Goal: Participate in discussion: Engage in conversation with other users on a specific topic

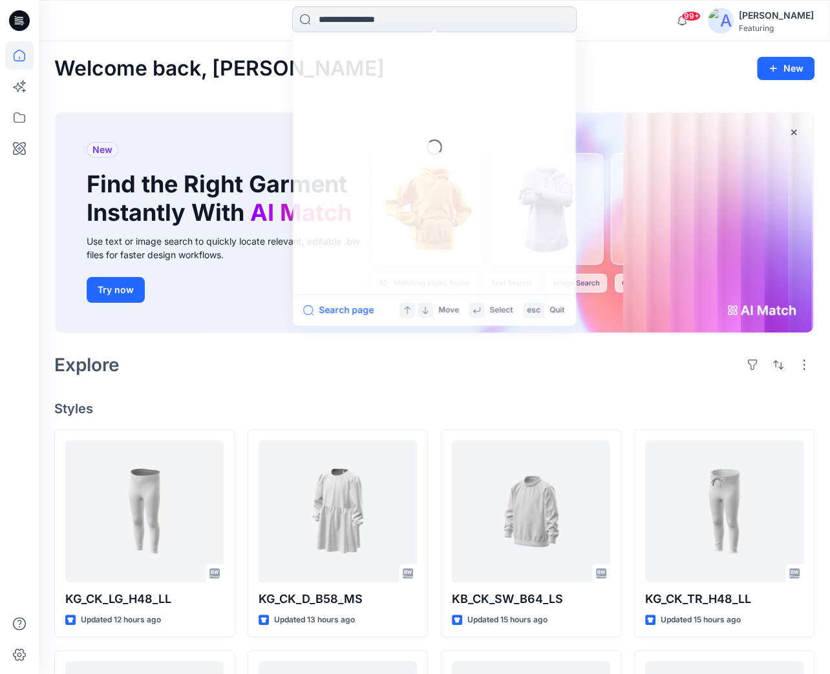
click at [380, 21] on input at bounding box center [434, 19] width 284 height 26
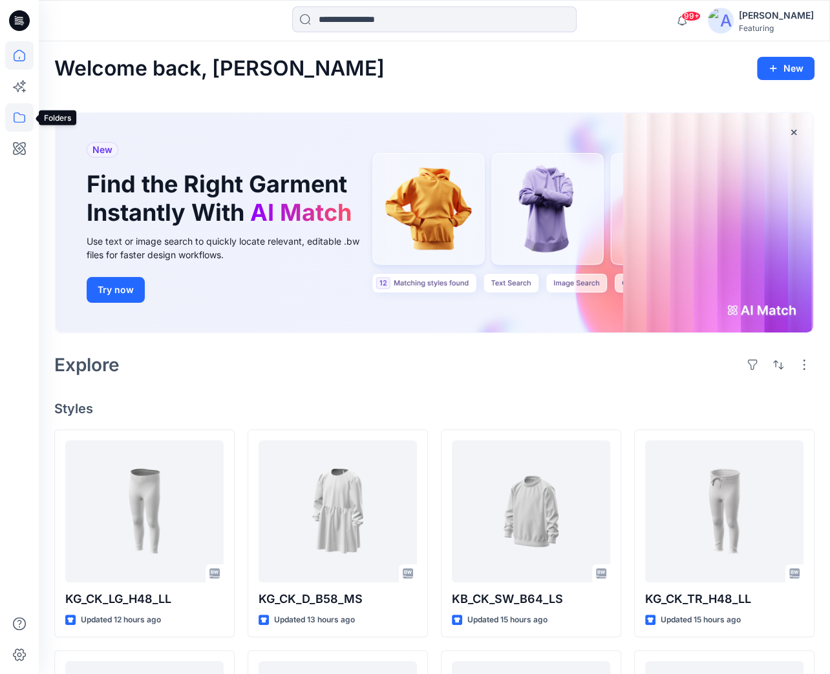
click at [17, 117] on icon at bounding box center [19, 117] width 28 height 28
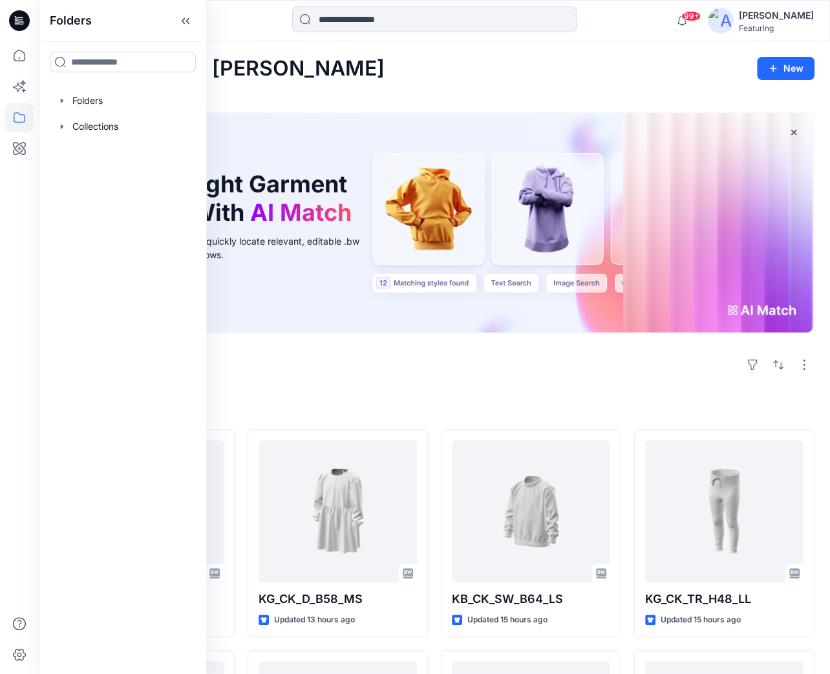
click at [344, 404] on h4 "Styles" at bounding box center [434, 409] width 760 height 16
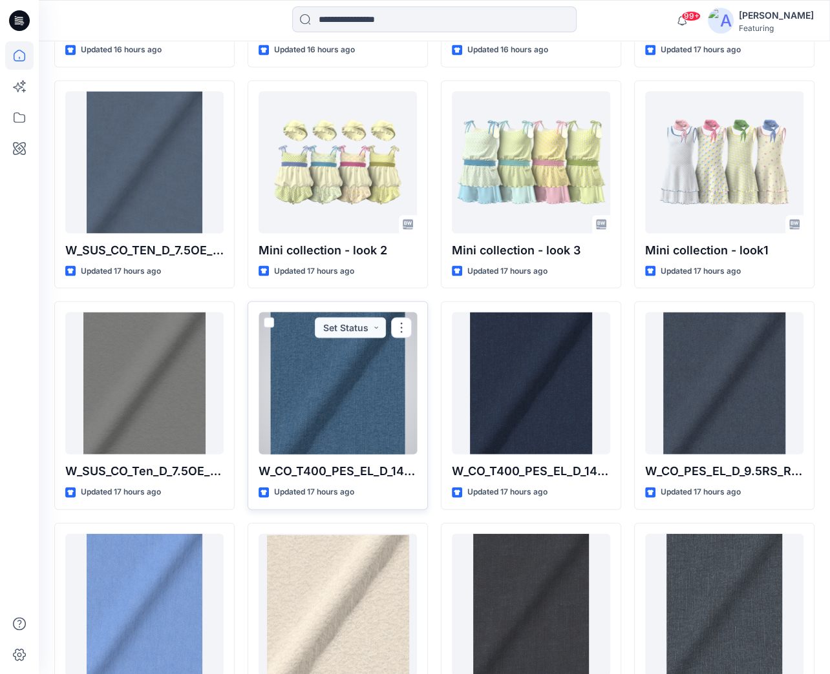
scroll to position [1666, 0]
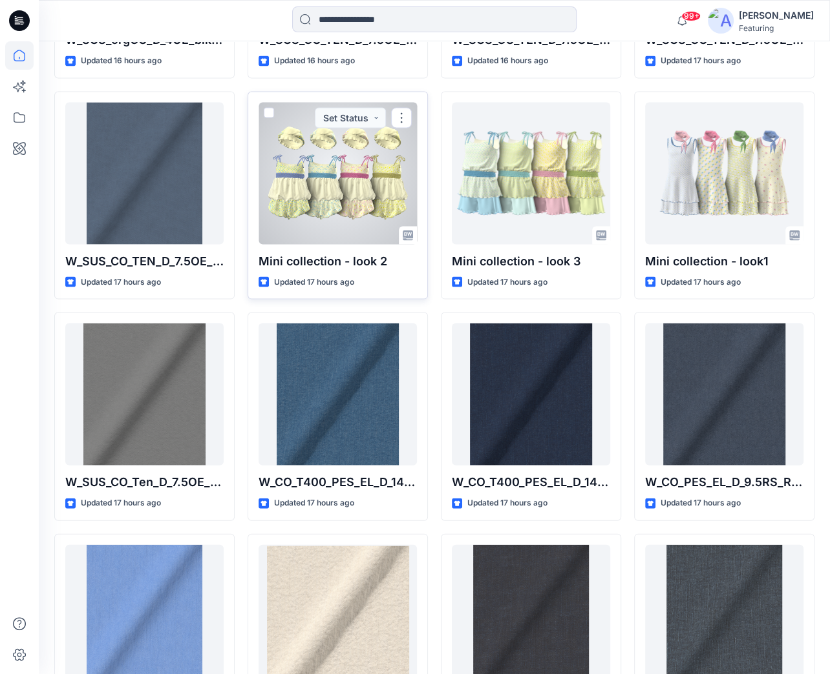
click at [295, 260] on p "Mini collection - look 2" at bounding box center [337, 262] width 158 height 18
click at [293, 278] on p "Updated 17 hours ago" at bounding box center [314, 283] width 80 height 14
click at [313, 260] on p "Mini collection - look 2" at bounding box center [337, 262] width 158 height 18
click at [326, 173] on div at bounding box center [337, 174] width 158 height 142
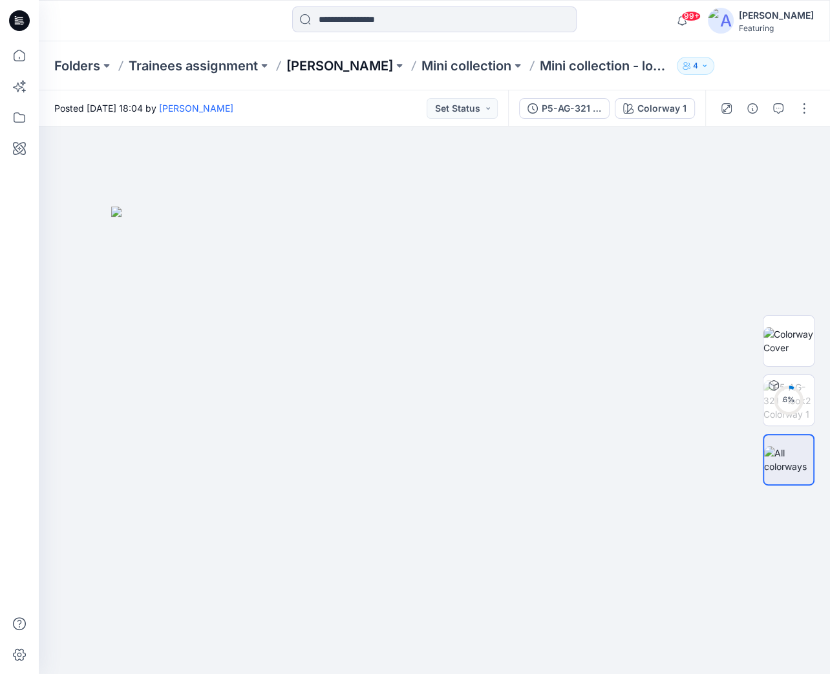
click at [337, 68] on p "[PERSON_NAME]" at bounding box center [339, 66] width 107 height 18
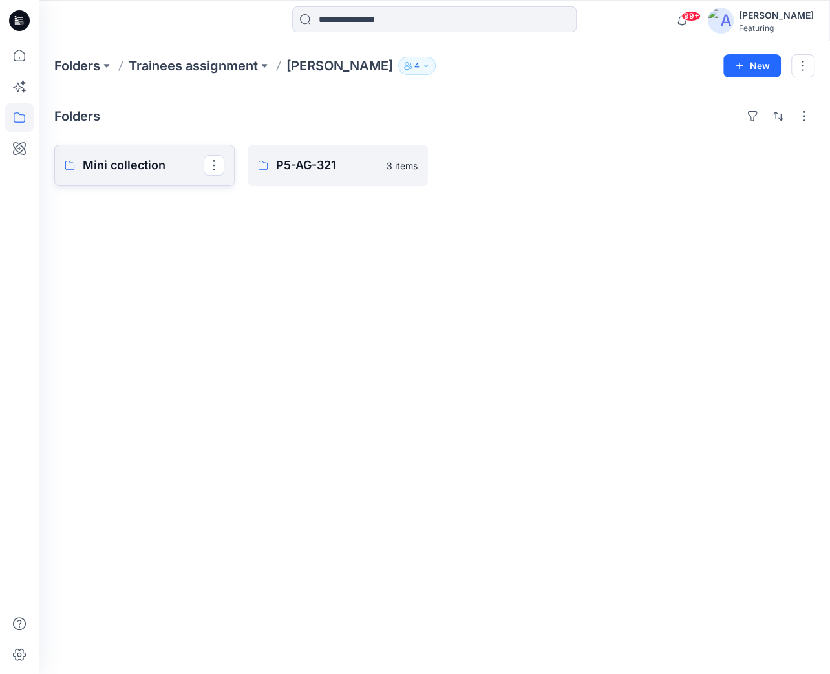
click at [127, 163] on p "Mini collection" at bounding box center [143, 165] width 121 height 18
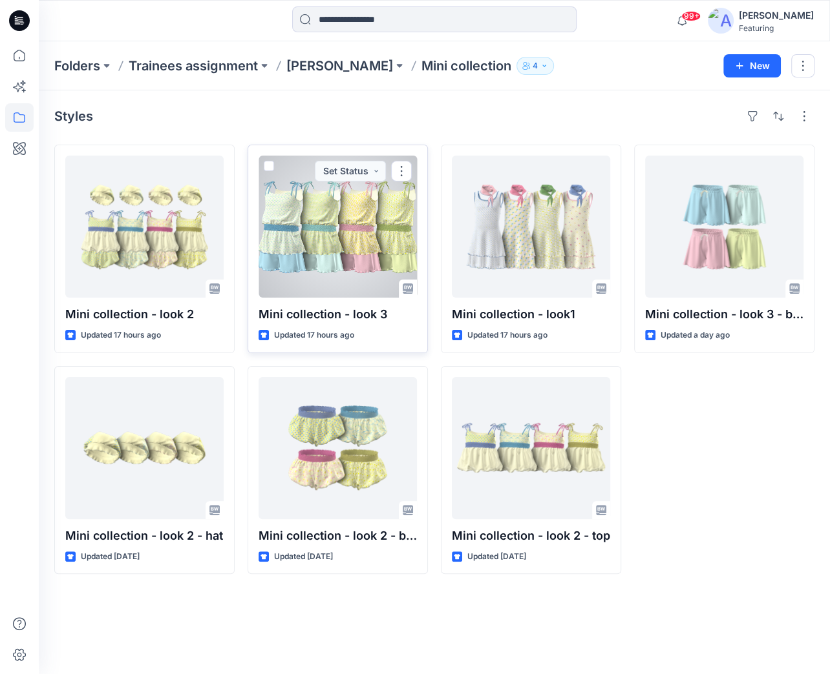
click at [303, 337] on p "Updated 17 hours ago" at bounding box center [314, 336] width 80 height 14
click at [295, 311] on p "Mini collection - look 3" at bounding box center [337, 315] width 158 height 18
click at [306, 288] on div at bounding box center [337, 227] width 158 height 142
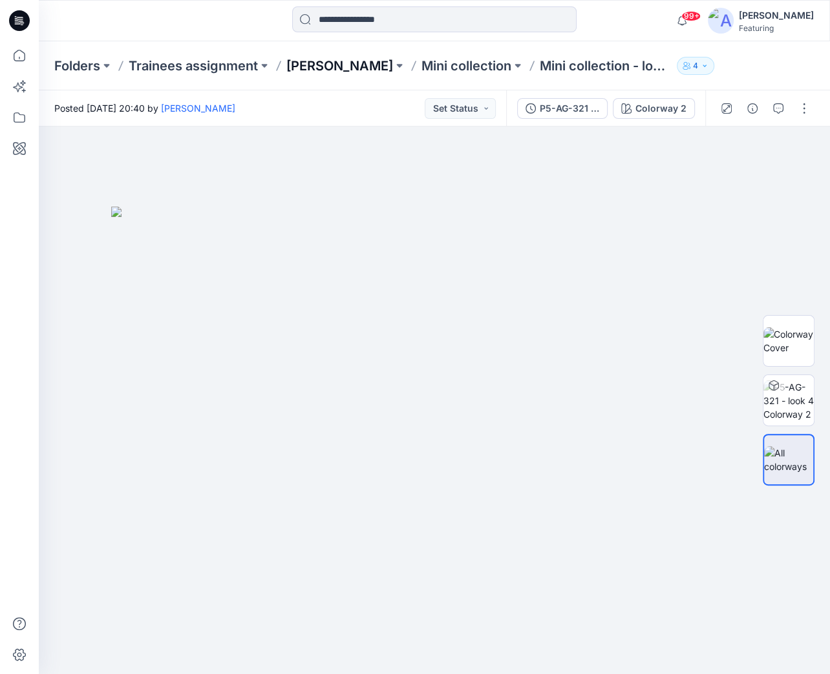
click at [338, 66] on p "[PERSON_NAME]" at bounding box center [339, 66] width 107 height 18
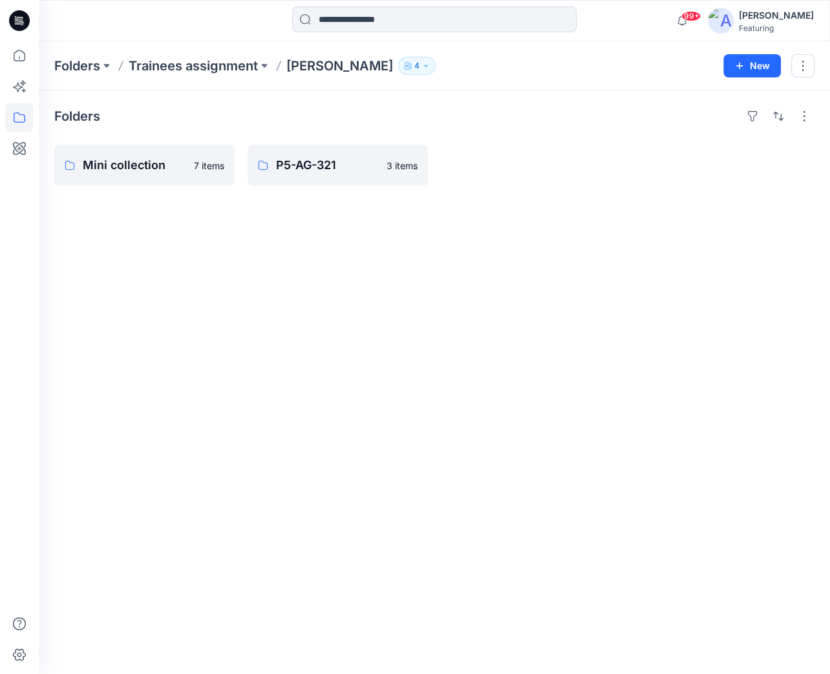
click at [358, 63] on p "[PERSON_NAME]" at bounding box center [339, 66] width 107 height 18
click at [116, 163] on p "Mini collection" at bounding box center [143, 165] width 121 height 18
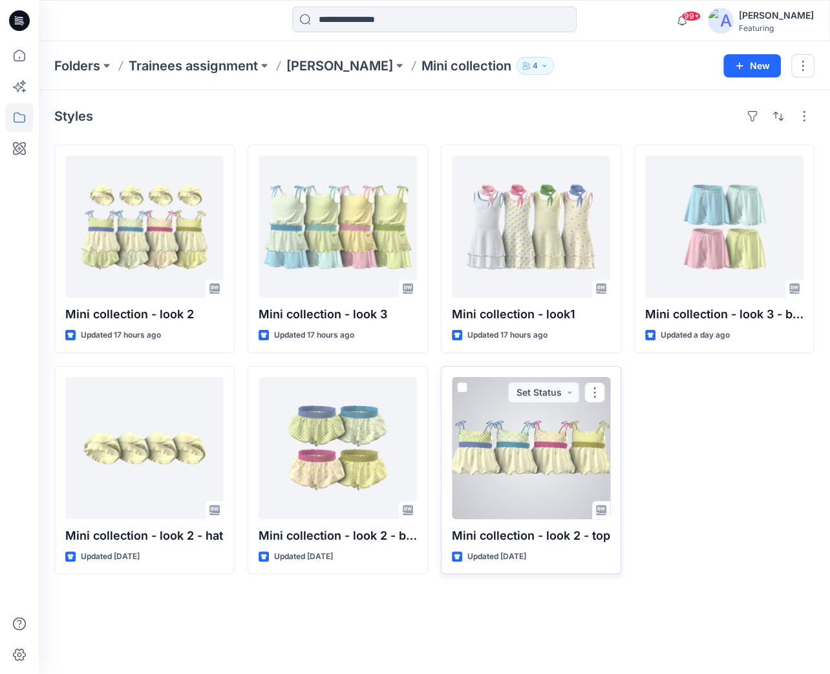
click at [507, 439] on div at bounding box center [531, 448] width 158 height 142
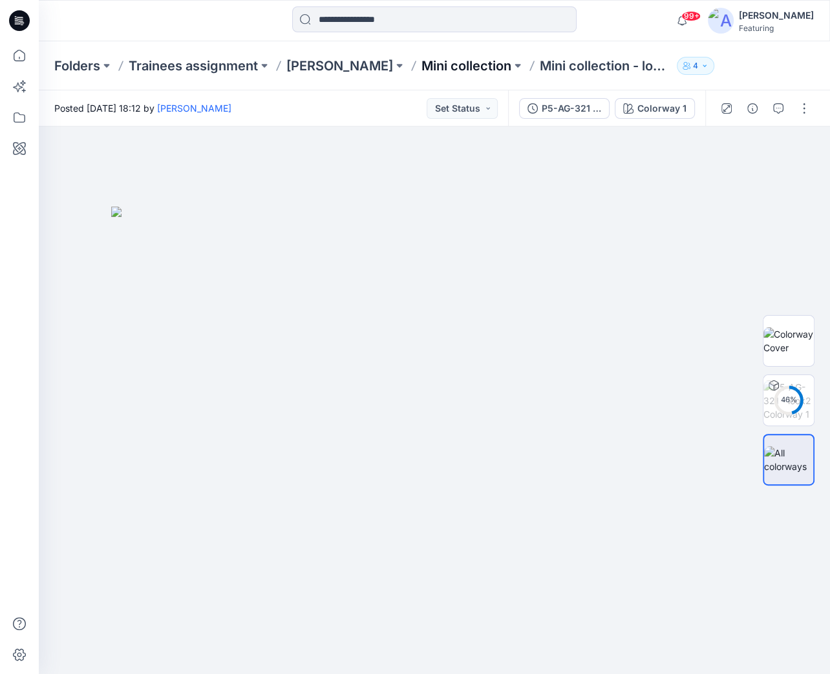
click at [444, 65] on p "Mini collection" at bounding box center [466, 66] width 90 height 18
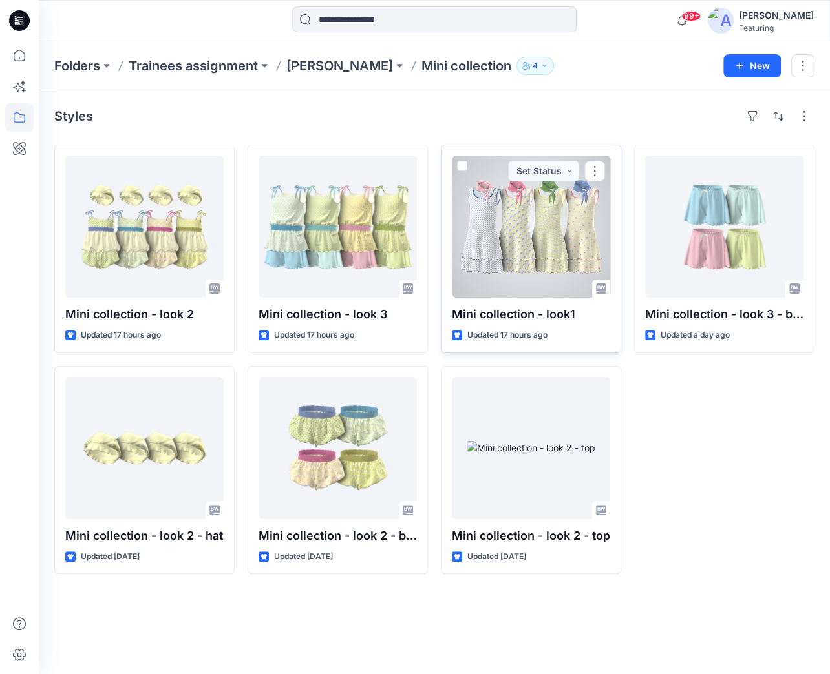
click at [526, 231] on div at bounding box center [531, 227] width 158 height 142
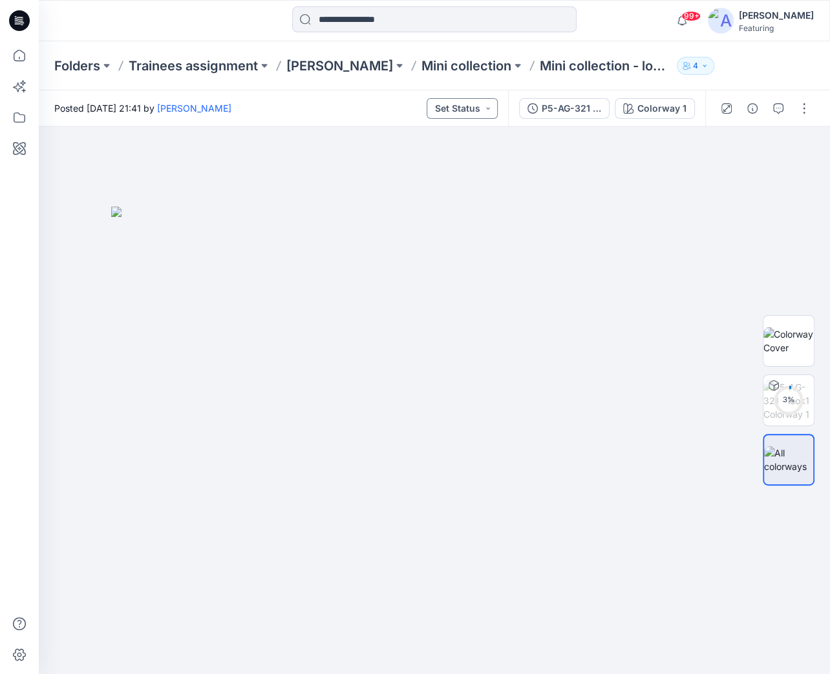
click at [492, 108] on button "Set Status" at bounding box center [461, 108] width 71 height 21
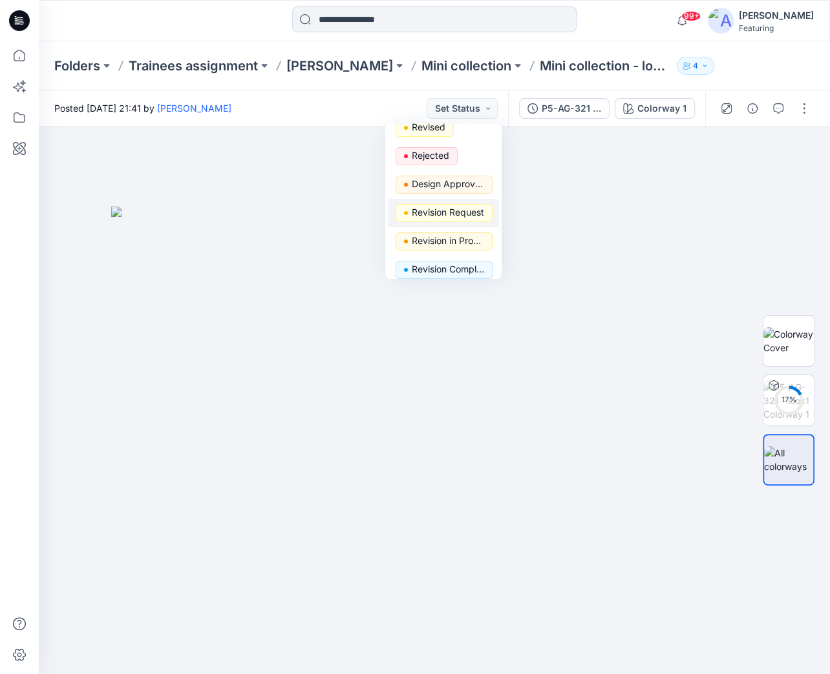
scroll to position [247, 0]
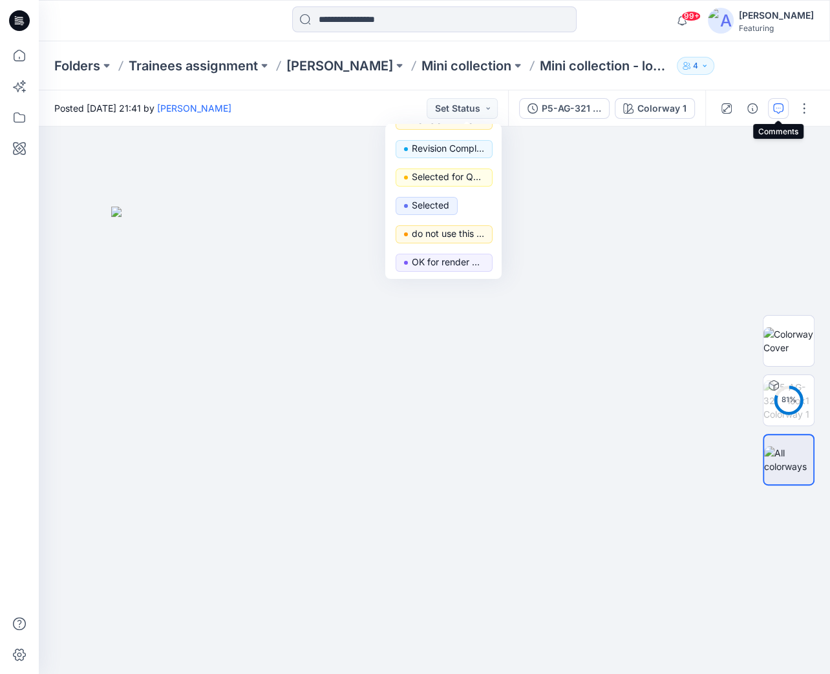
click at [773, 103] on icon "button" at bounding box center [778, 108] width 10 height 10
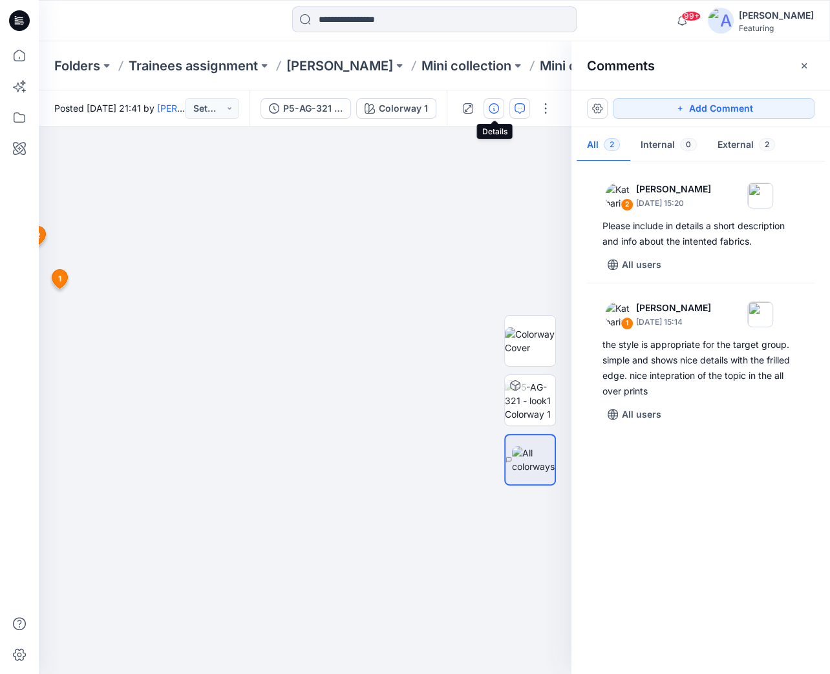
click at [492, 110] on icon "button" at bounding box center [493, 108] width 10 height 10
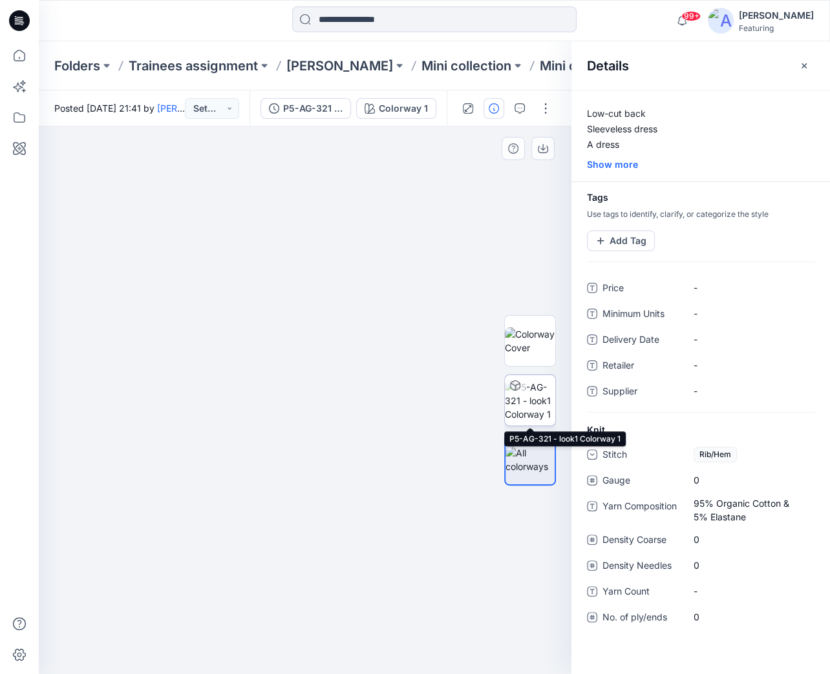
click at [533, 399] on img at bounding box center [530, 401] width 50 height 41
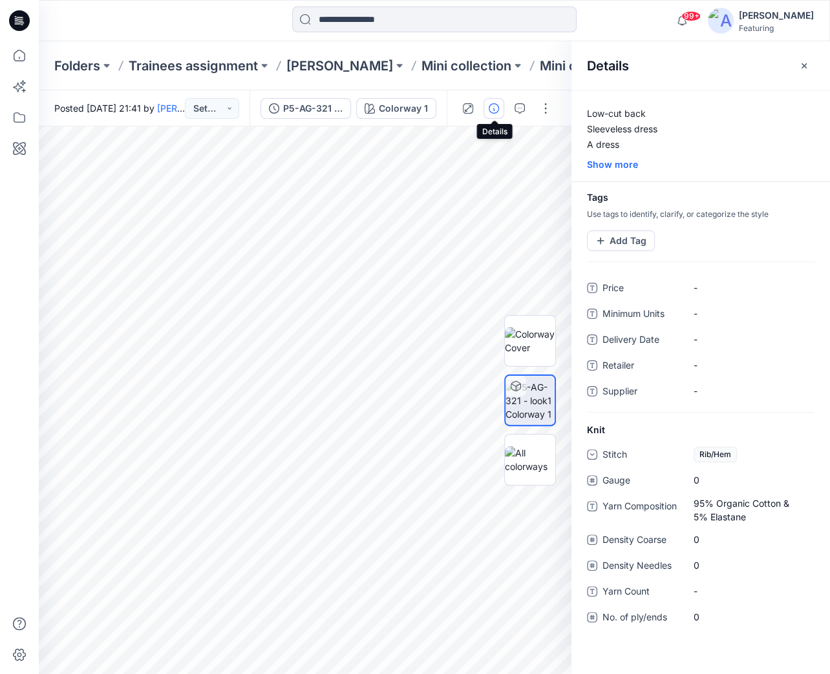
click at [497, 110] on icon "button" at bounding box center [493, 108] width 10 height 10
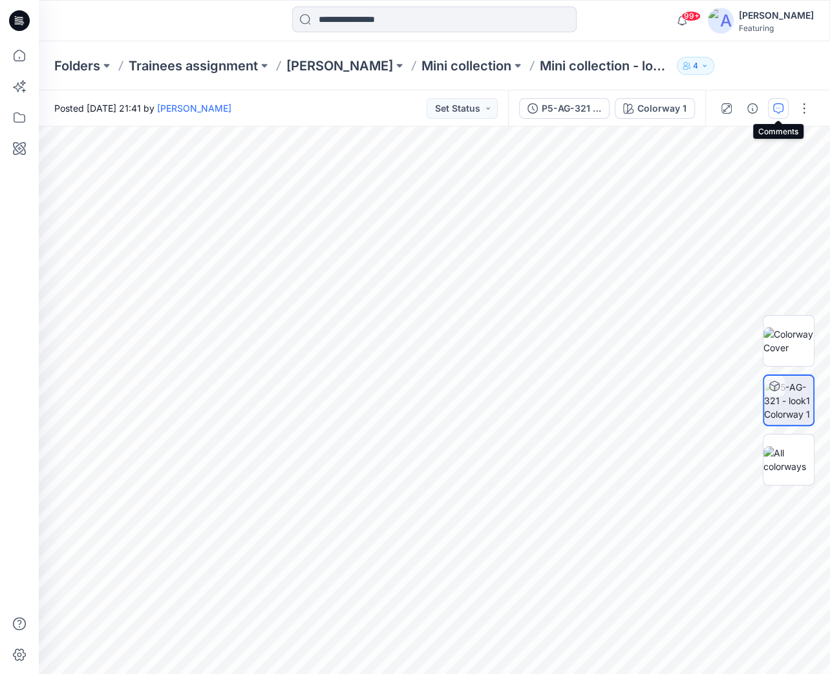
click at [780, 112] on icon "button" at bounding box center [778, 108] width 10 height 10
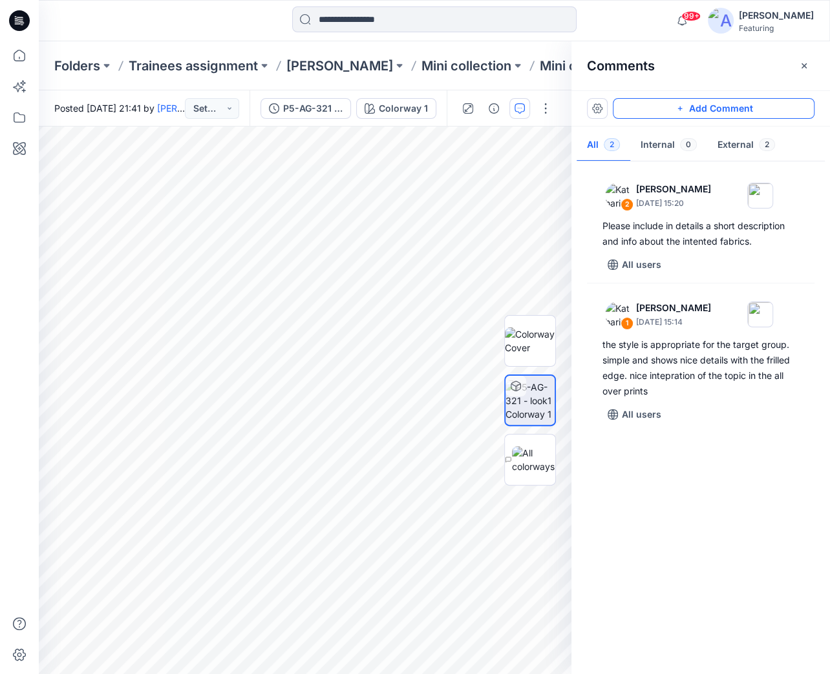
click at [678, 110] on icon "button" at bounding box center [679, 108] width 10 height 10
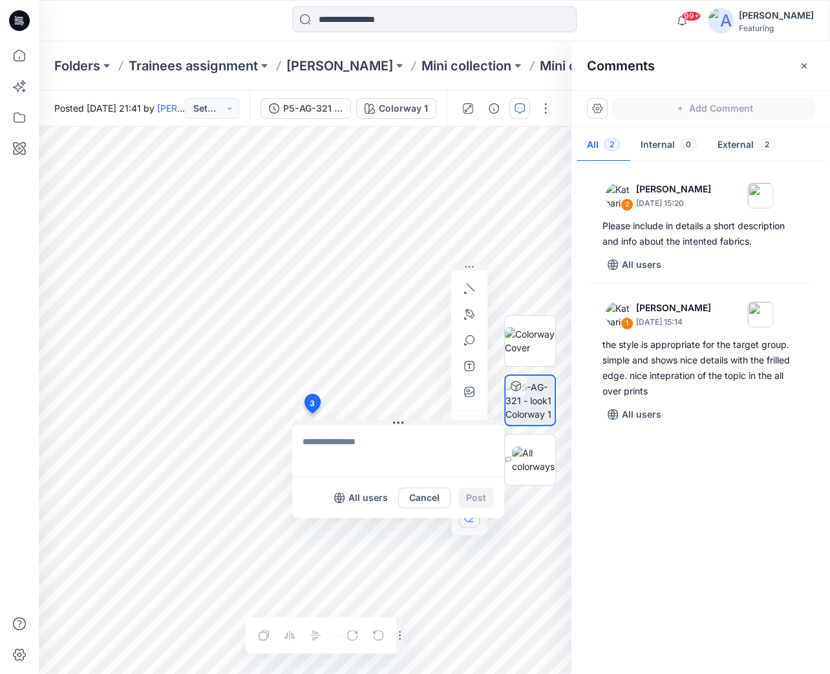
click at [349, 446] on textarea at bounding box center [398, 451] width 212 height 52
type textarea "**********"
click at [478, 501] on button "Post" at bounding box center [476, 498] width 36 height 21
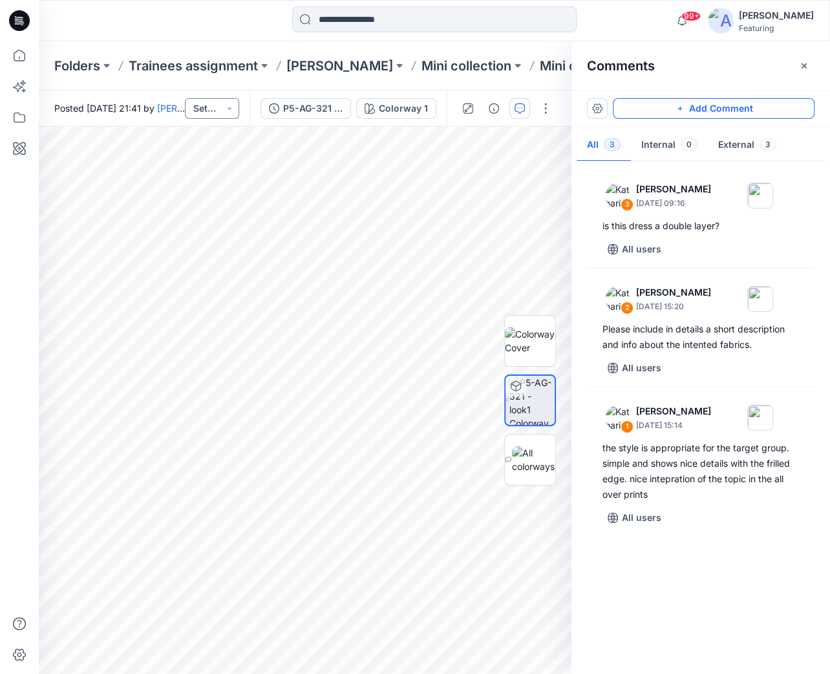
click at [238, 109] on button "Set Status" at bounding box center [212, 108] width 54 height 21
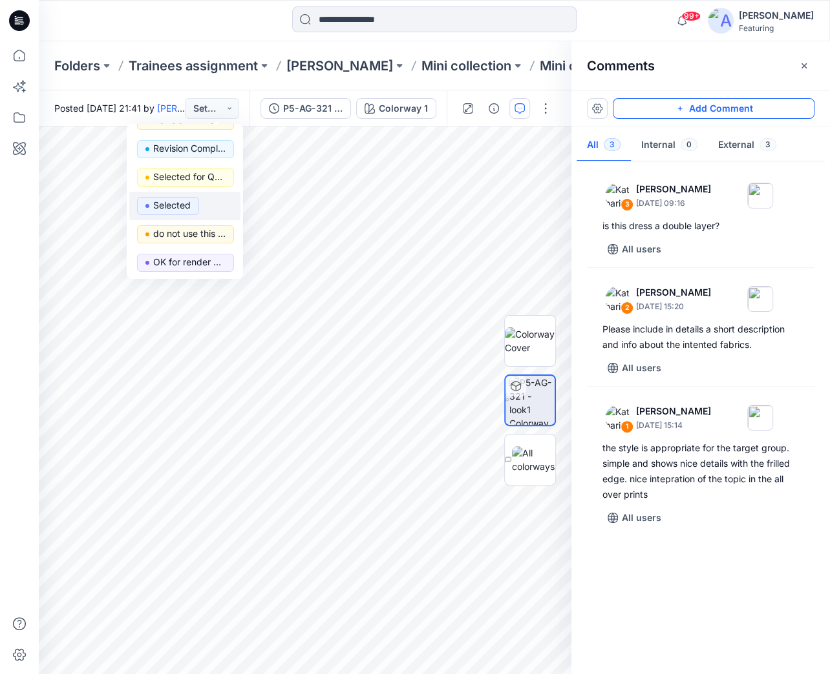
click at [160, 208] on p "Selected" at bounding box center [171, 205] width 37 height 17
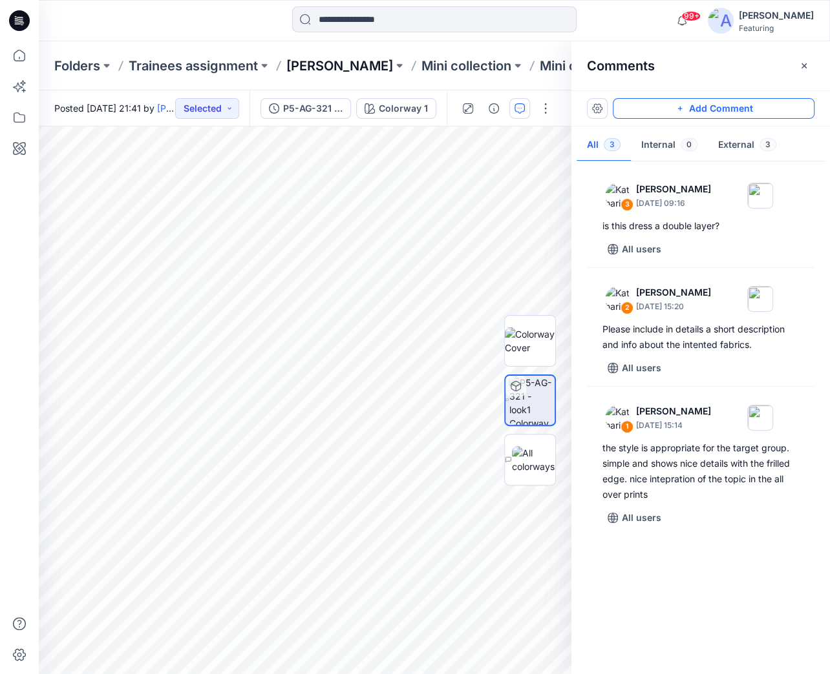
click at [325, 70] on p "[PERSON_NAME]" at bounding box center [339, 66] width 107 height 18
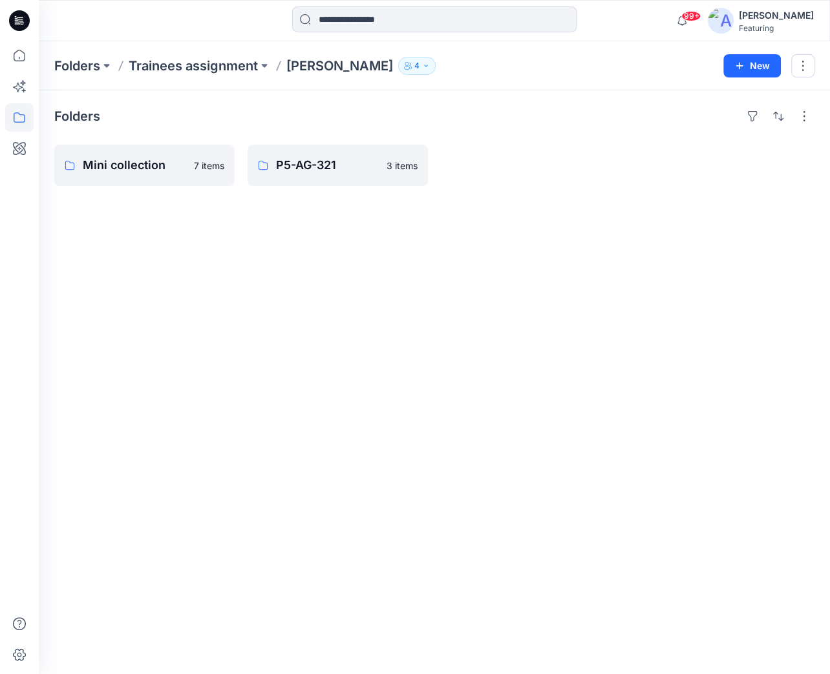
click at [338, 61] on p "[PERSON_NAME]" at bounding box center [339, 66] width 107 height 18
click at [217, 68] on p "Trainees assignment" at bounding box center [193, 66] width 129 height 18
click at [318, 162] on p "Do Thi Thanh Truc" at bounding box center [336, 165] width 121 height 18
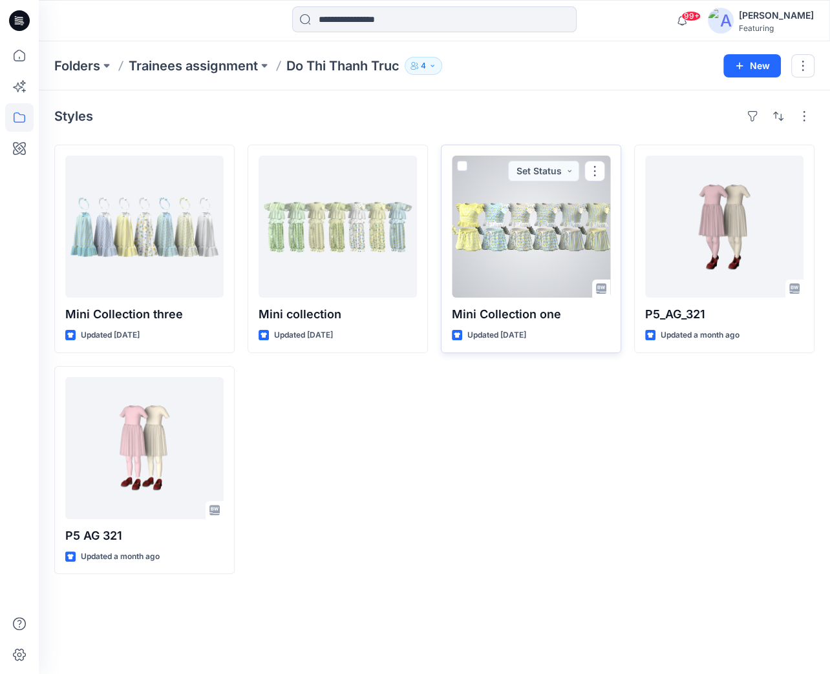
click at [506, 250] on div at bounding box center [531, 227] width 158 height 142
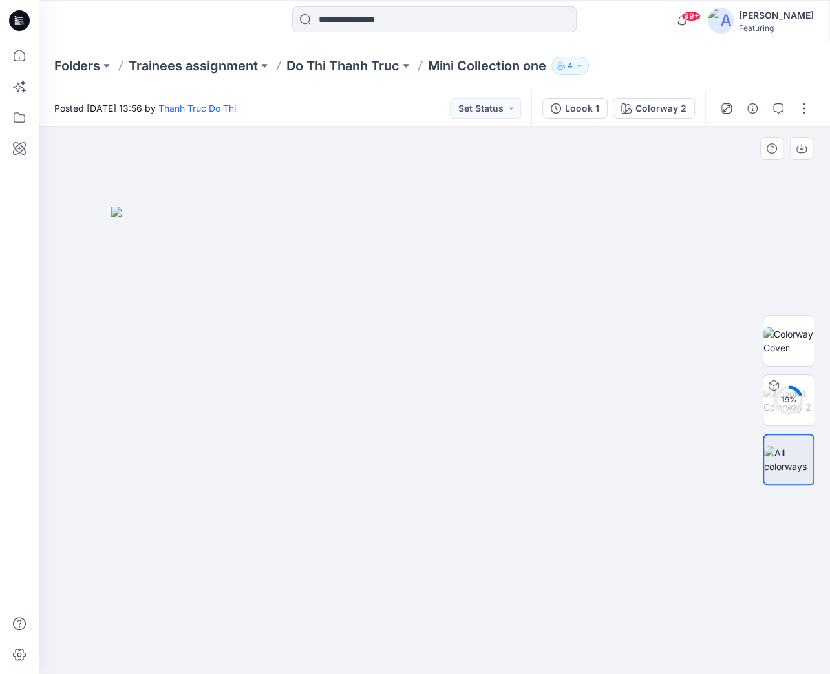
drag, startPoint x: 581, startPoint y: 376, endPoint x: 441, endPoint y: 349, distance: 143.4
click at [441, 349] on img at bounding box center [434, 441] width 646 height 468
click at [751, 106] on icon "button" at bounding box center [752, 108] width 10 height 10
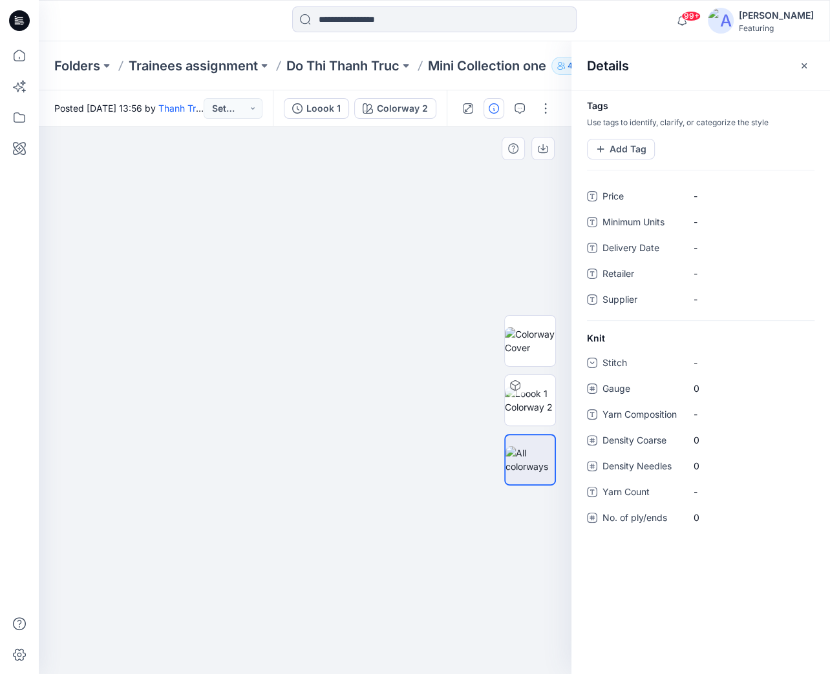
click at [215, 194] on div at bounding box center [305, 401] width 532 height 548
click at [801, 67] on icon "button" at bounding box center [803, 65] width 5 height 5
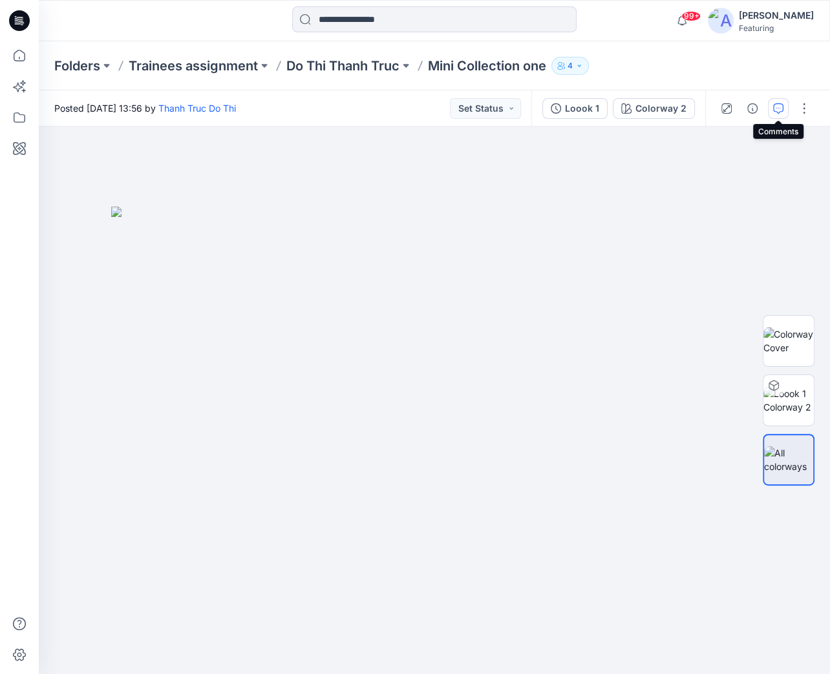
click at [781, 110] on icon "button" at bounding box center [778, 108] width 10 height 10
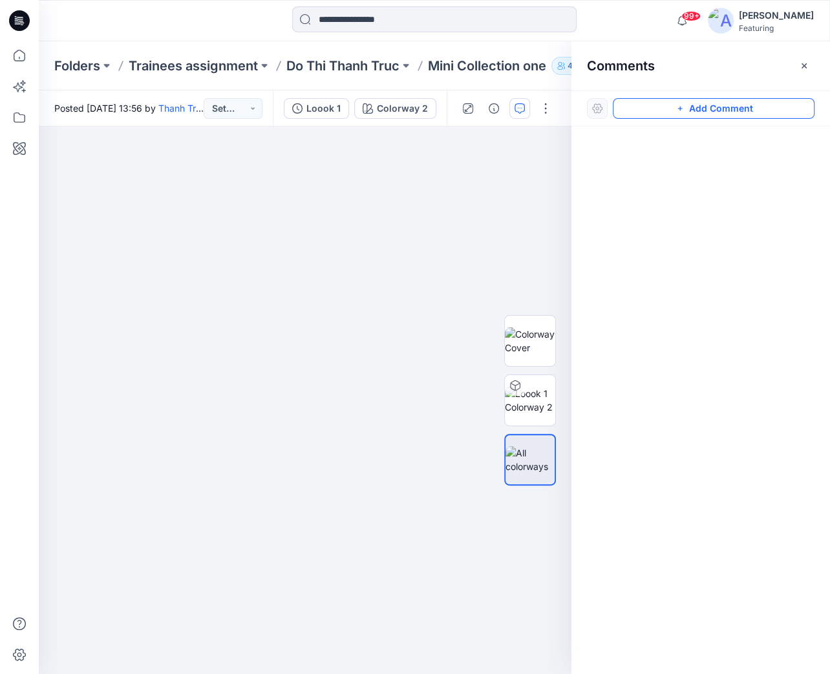
click at [692, 105] on button "Add Comment" at bounding box center [713, 108] width 202 height 21
click at [463, 306] on div "1" at bounding box center [305, 401] width 532 height 548
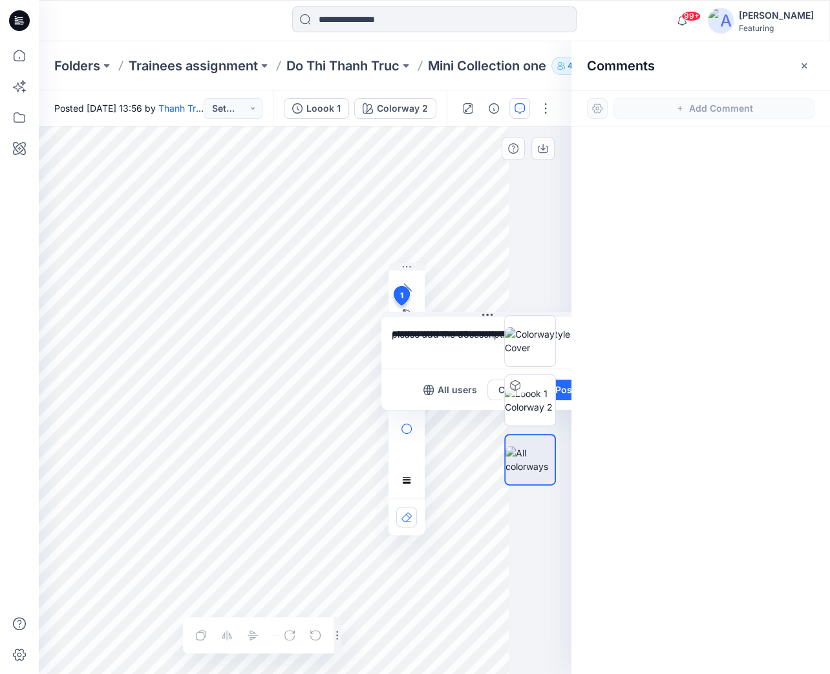
scroll to position [0, 68]
type textarea "**********"
click at [559, 388] on div at bounding box center [529, 400] width 83 height 323
click at [496, 267] on div at bounding box center [529, 400] width 83 height 323
click at [563, 387] on div at bounding box center [529, 400] width 83 height 323
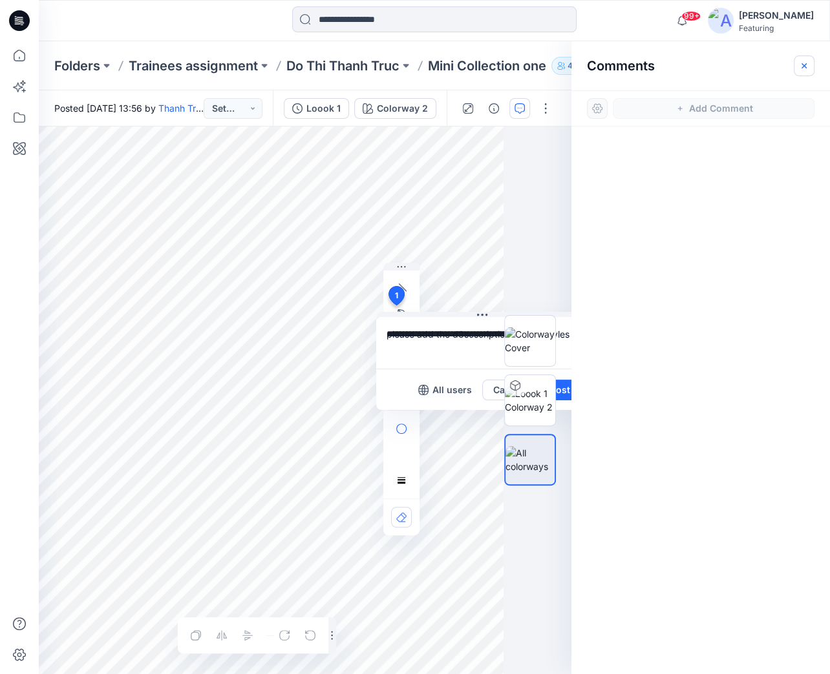
click at [805, 68] on icon "button" at bounding box center [803, 65] width 5 height 5
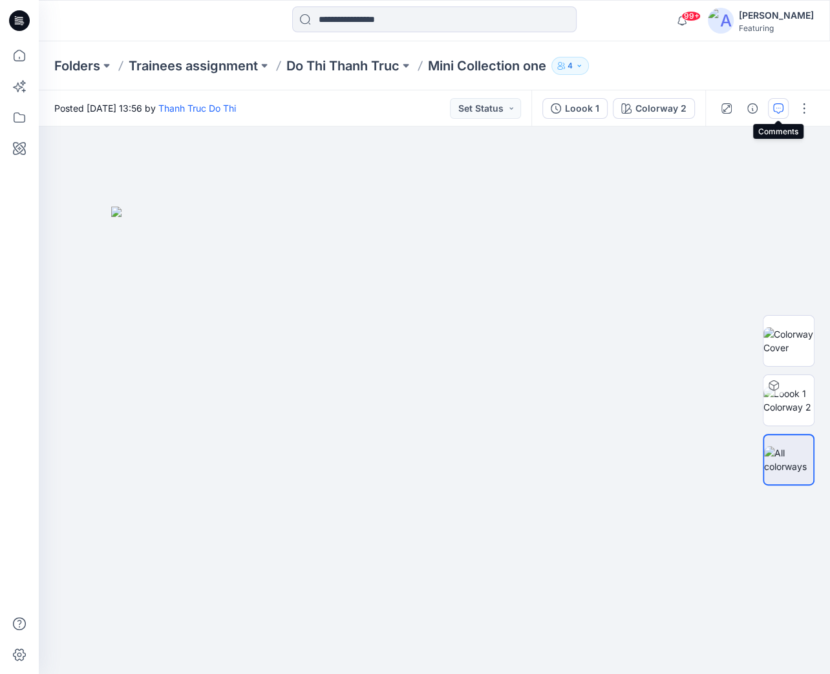
click at [779, 105] on icon "button" at bounding box center [778, 108] width 10 height 10
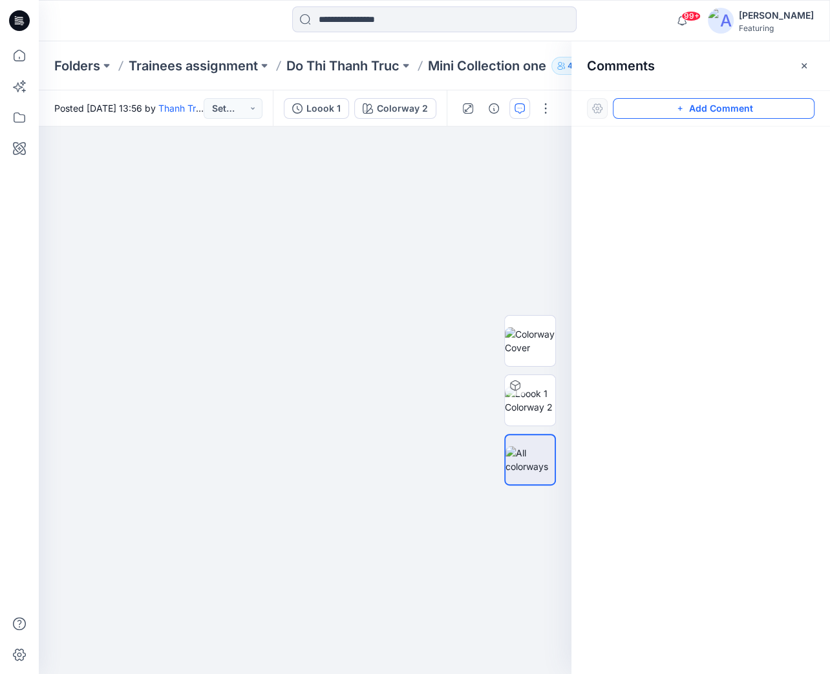
click at [694, 106] on button "Add Comment" at bounding box center [713, 108] width 202 height 21
click at [79, 297] on div "1" at bounding box center [305, 401] width 532 height 548
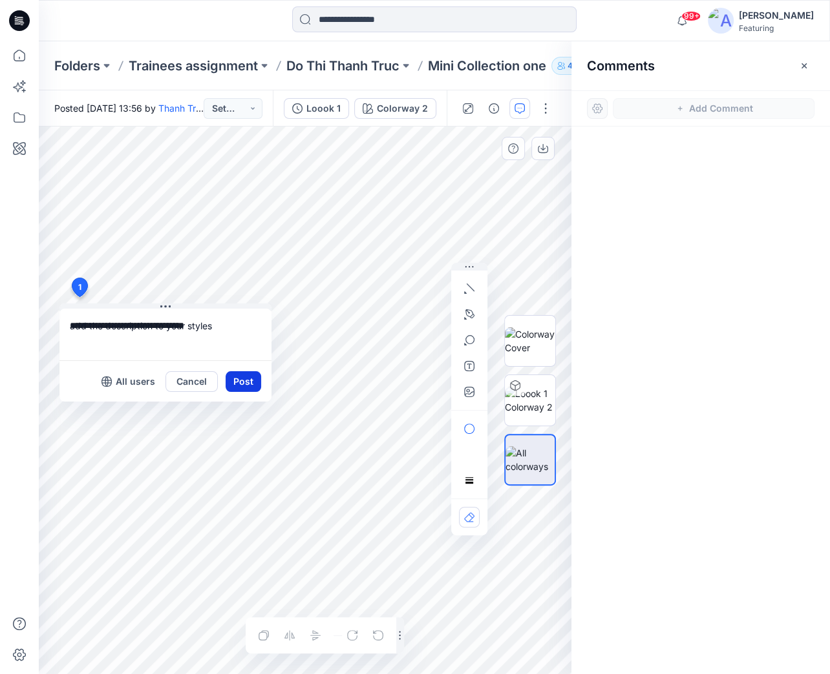
type textarea "**********"
click at [245, 375] on button "Post" at bounding box center [243, 381] width 36 height 21
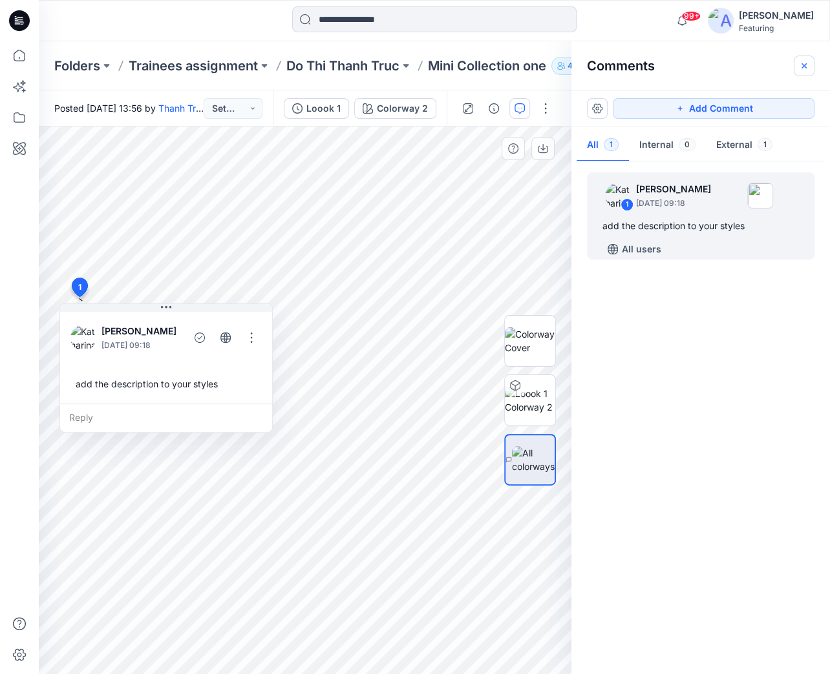
click at [806, 65] on icon "button" at bounding box center [804, 66] width 10 height 10
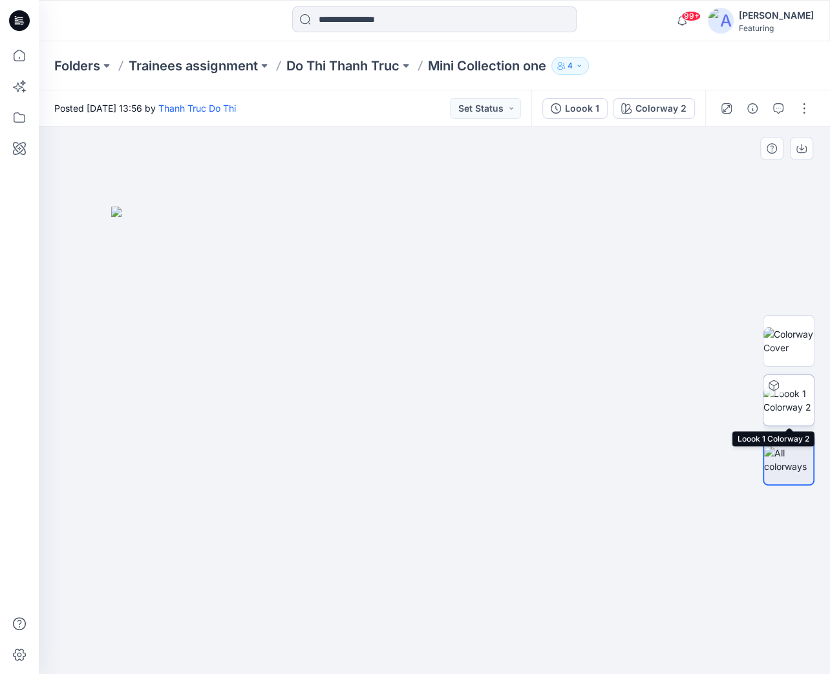
click at [802, 395] on img at bounding box center [788, 400] width 50 height 27
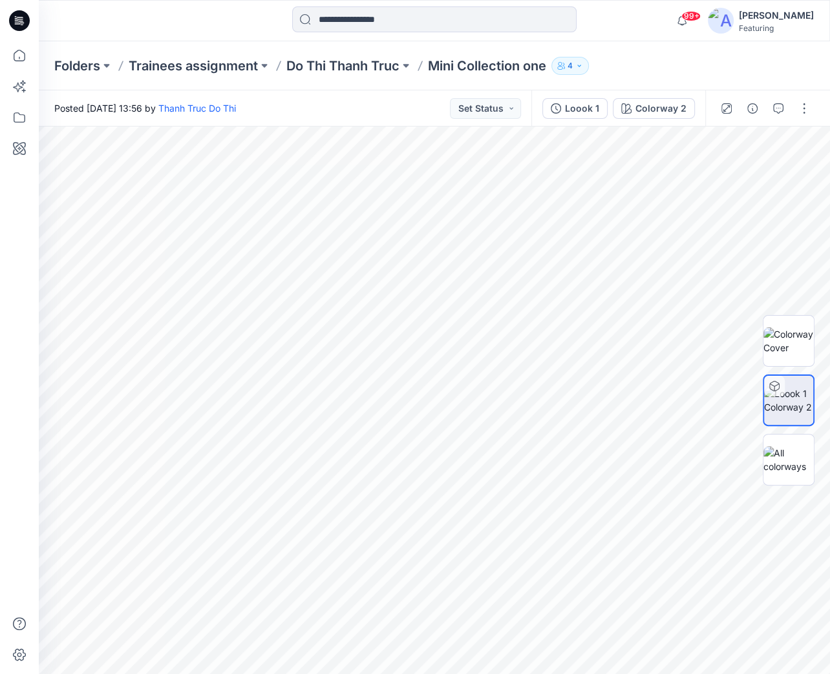
click at [34, 502] on div "99+ Notifications Md. [PERSON_NAME] shared KG_CK_LG_H48_LL in Baby Girls (Unkno…" at bounding box center [415, 337] width 830 height 674
click at [778, 108] on icon "button" at bounding box center [778, 107] width 5 height 1
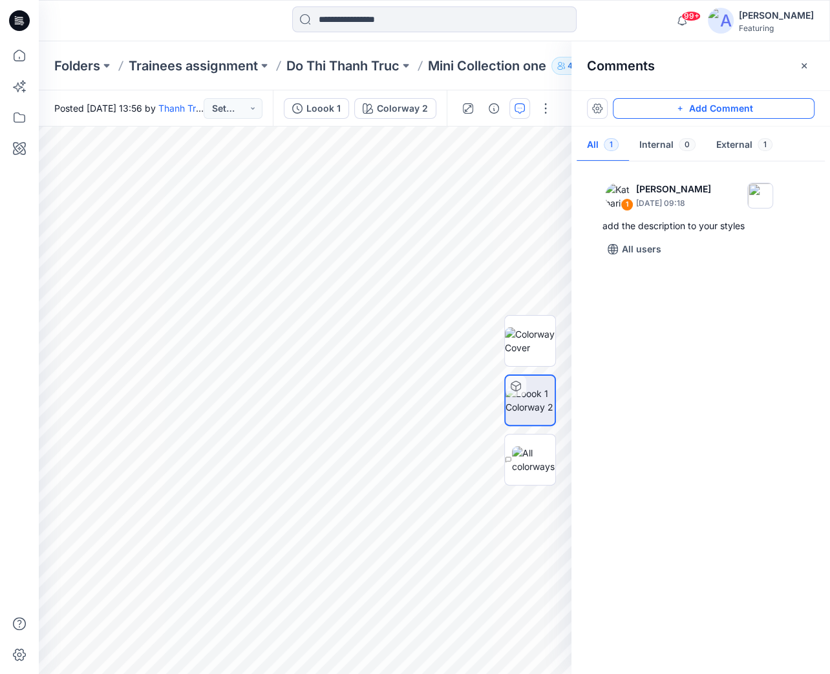
click at [727, 110] on button "Add Comment" at bounding box center [713, 108] width 202 height 21
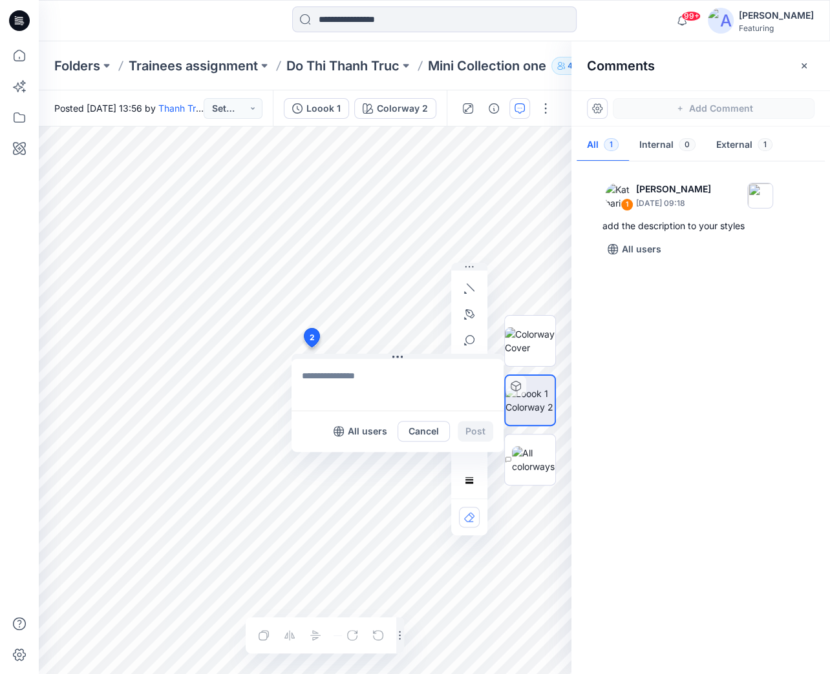
click at [357, 370] on textarea at bounding box center [397, 385] width 212 height 52
type textarea "**********"
click at [471, 432] on button "Post" at bounding box center [475, 431] width 36 height 21
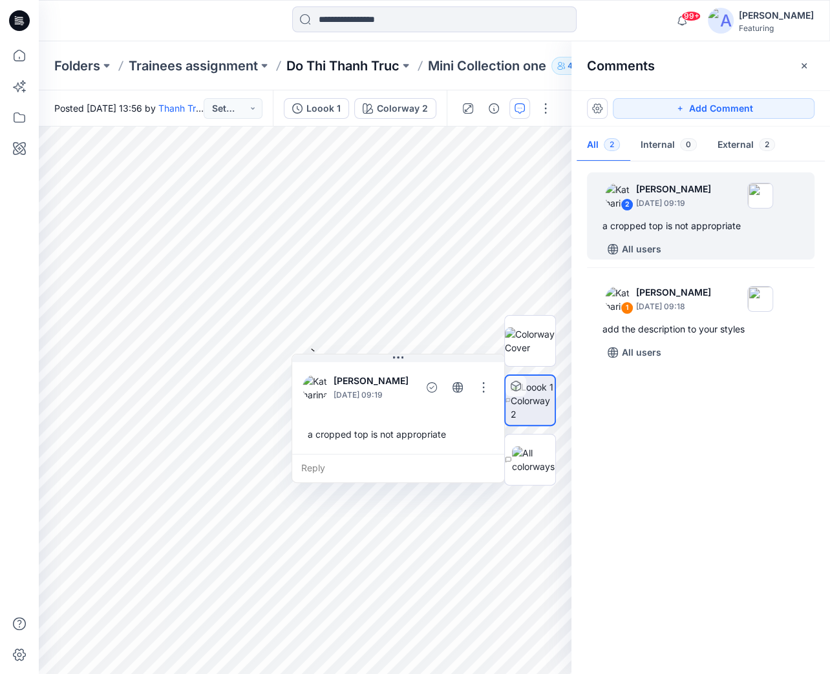
click at [311, 61] on p "Do Thi Thanh Truc" at bounding box center [342, 66] width 113 height 18
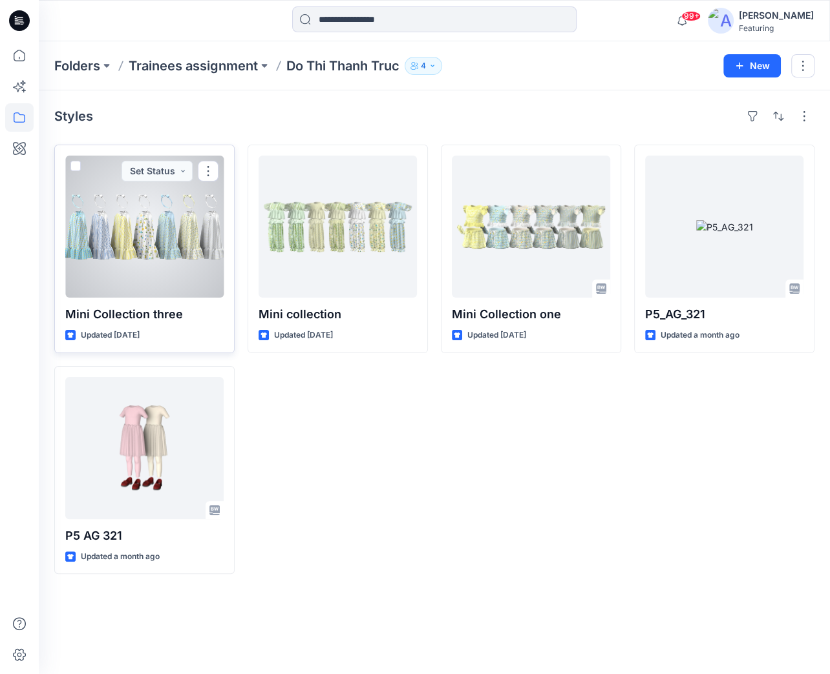
click at [131, 273] on div at bounding box center [144, 227] width 158 height 142
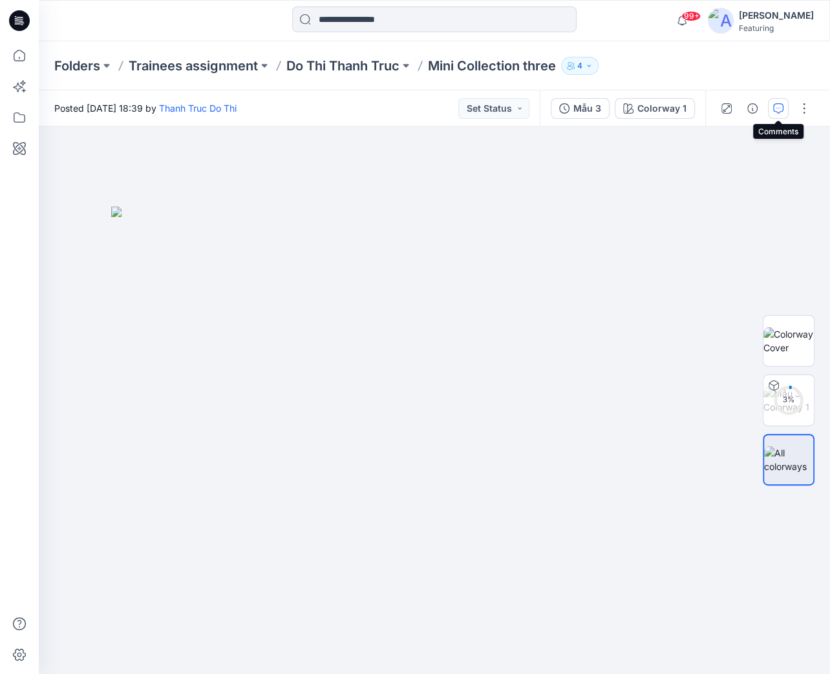
click at [777, 110] on icon "button" at bounding box center [778, 108] width 10 height 10
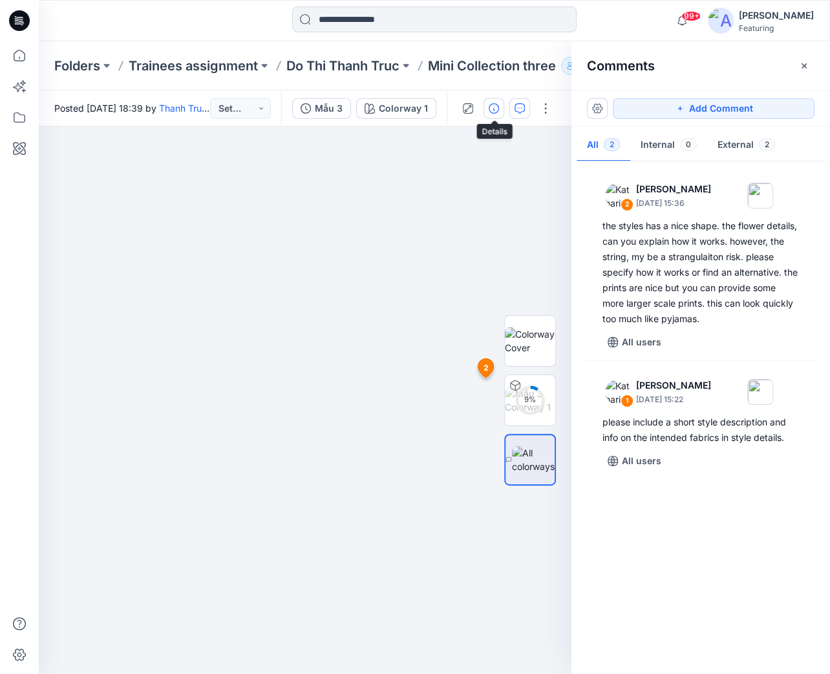
click at [499, 107] on button "button" at bounding box center [493, 108] width 21 height 21
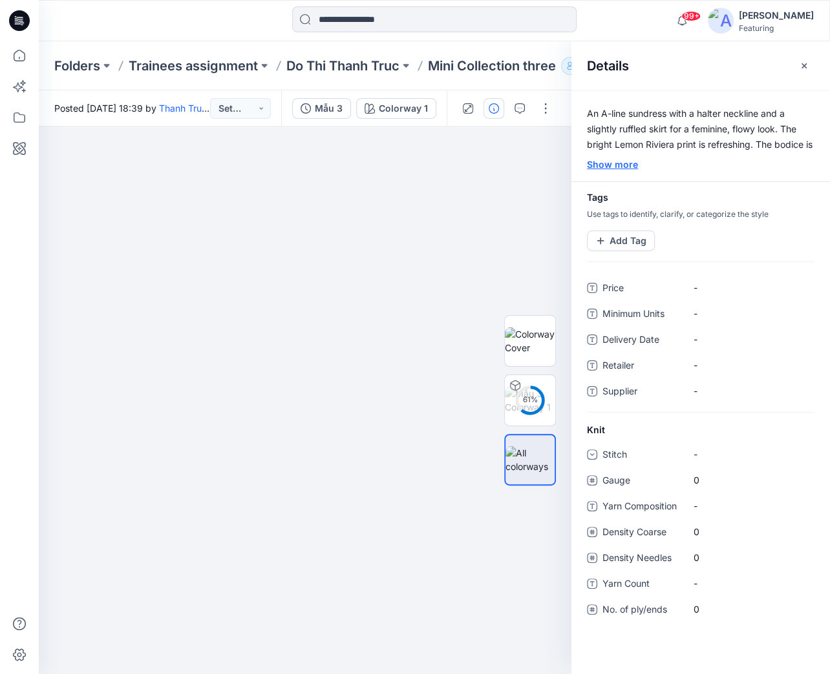
click at [617, 163] on div "Show more" at bounding box center [700, 165] width 258 height 14
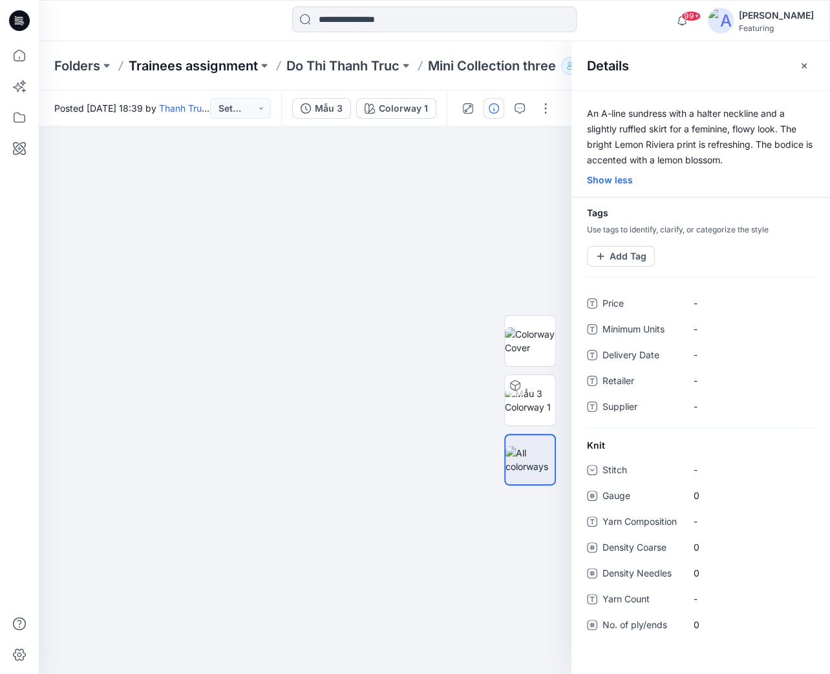
click at [212, 63] on p "Trainees assignment" at bounding box center [193, 66] width 129 height 18
